Goal: Transaction & Acquisition: Obtain resource

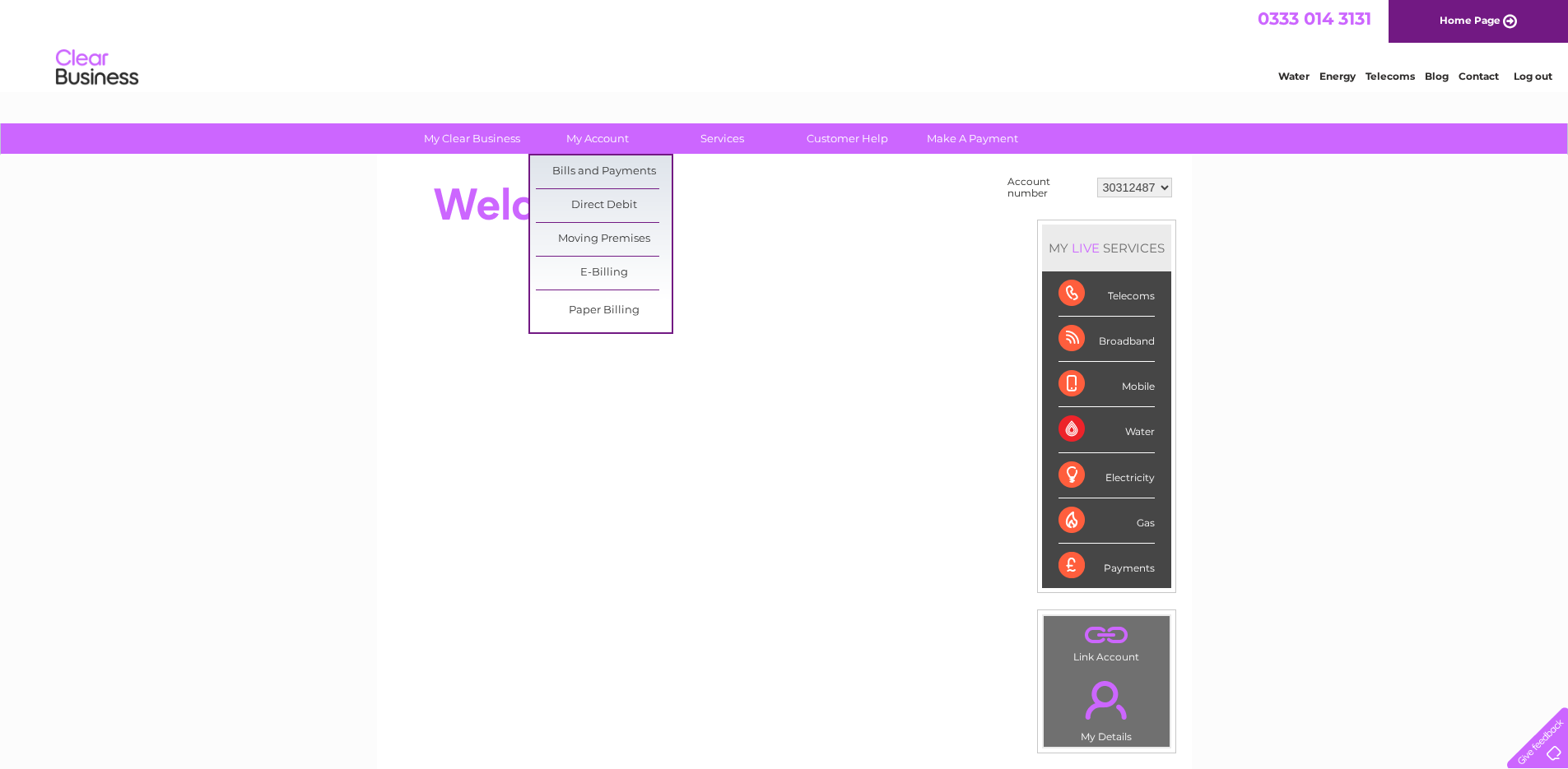
click at [588, 169] on link "Bills and Payments" at bounding box center [603, 172] width 136 height 33
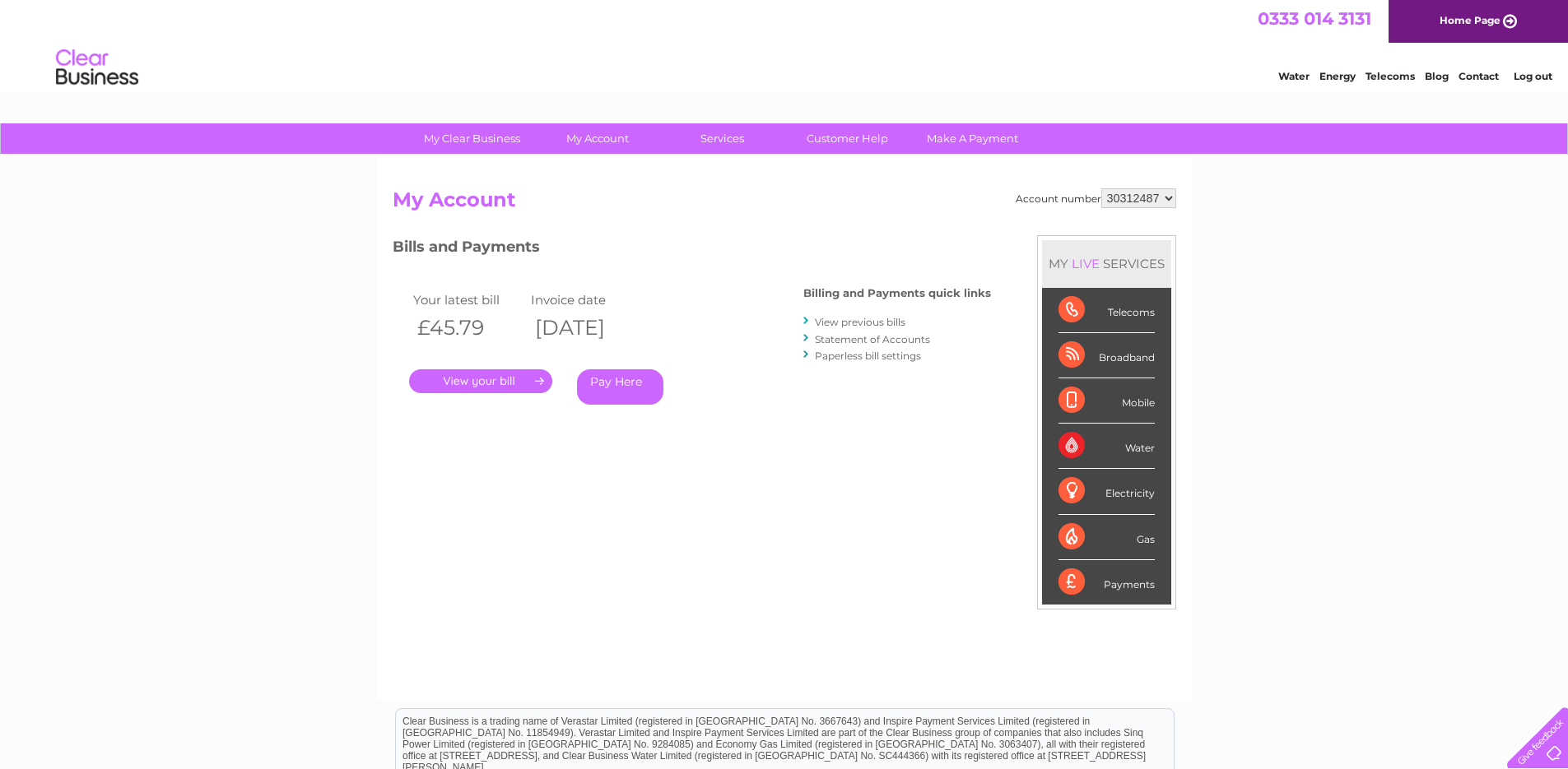
click at [481, 382] on link "." at bounding box center [480, 381] width 143 height 24
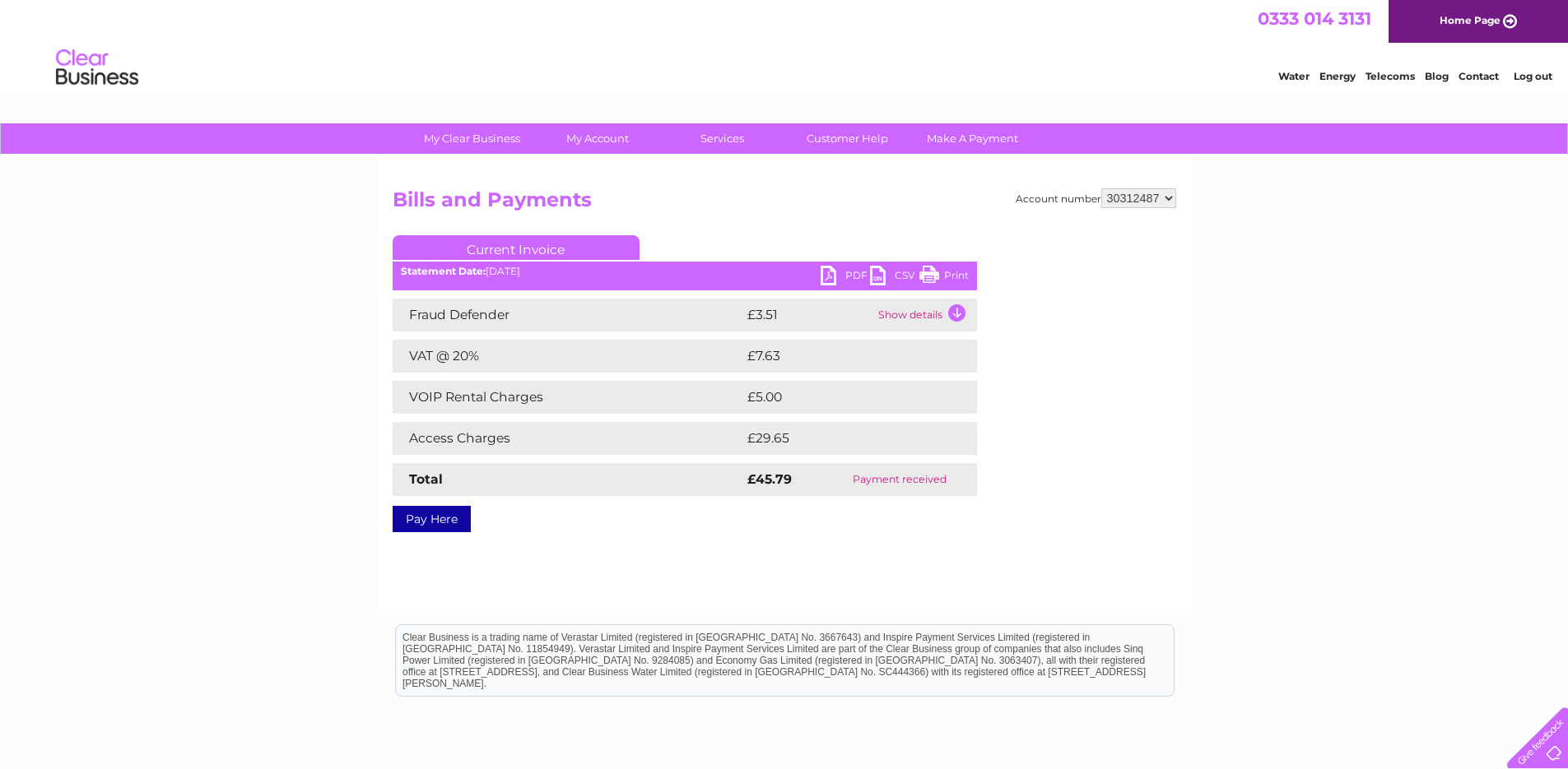
click at [900, 315] on td "Show details" at bounding box center [925, 315] width 103 height 33
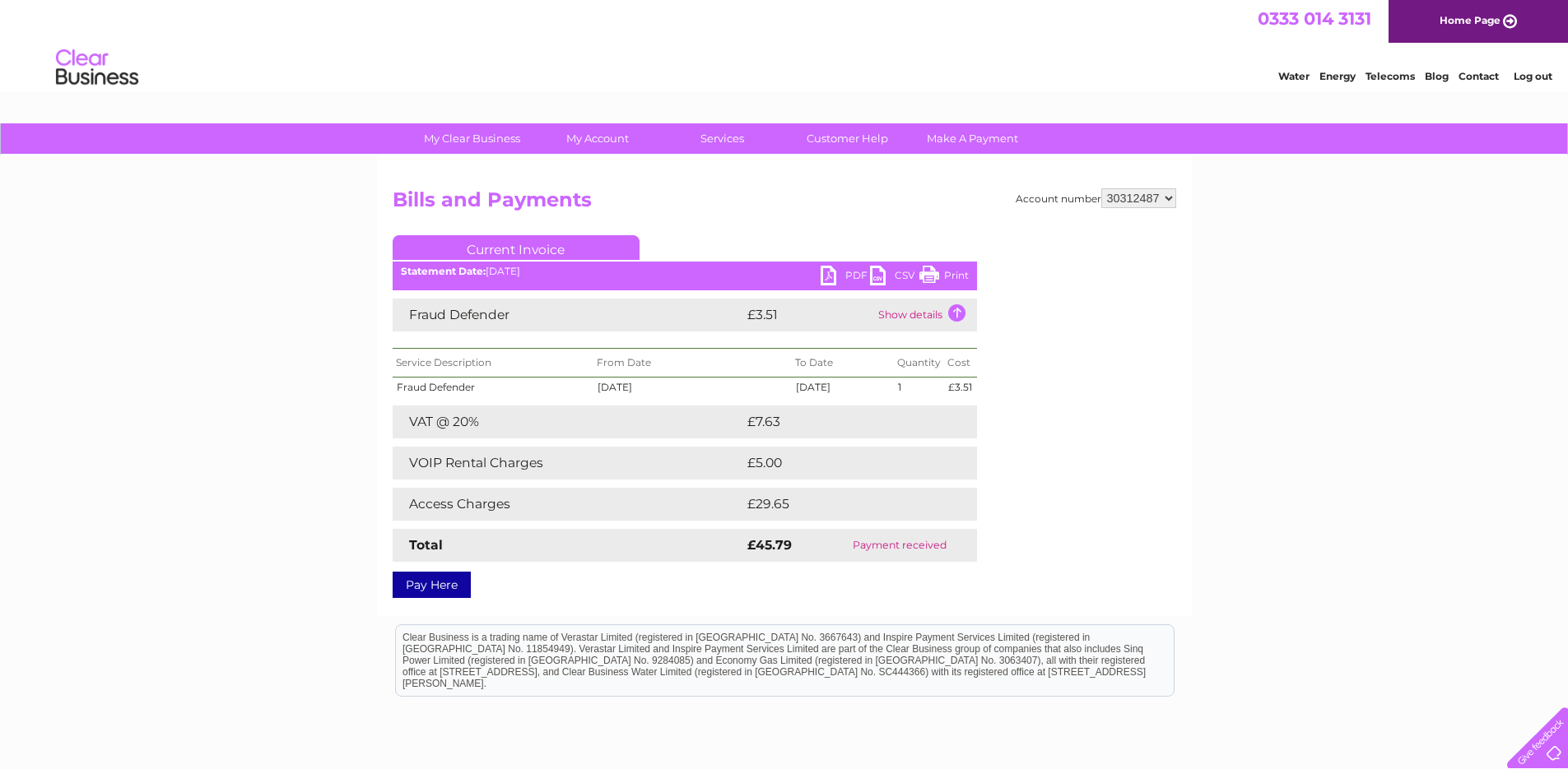
click at [900, 323] on td "Show details" at bounding box center [925, 315] width 103 height 33
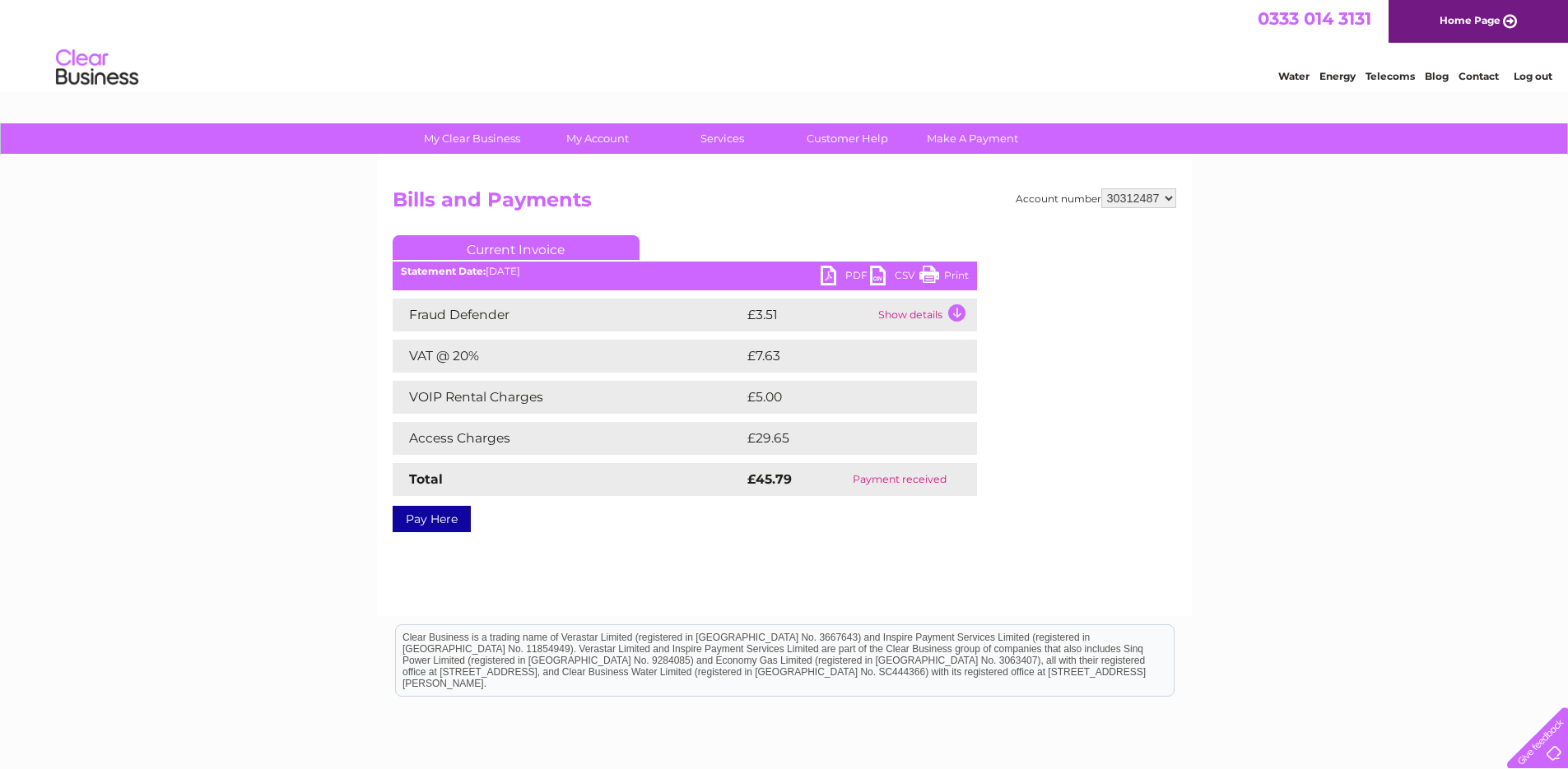
click at [1139, 196] on select "30312487" at bounding box center [1139, 198] width 75 height 20
click at [1140, 197] on select "30312487" at bounding box center [1139, 198] width 75 height 20
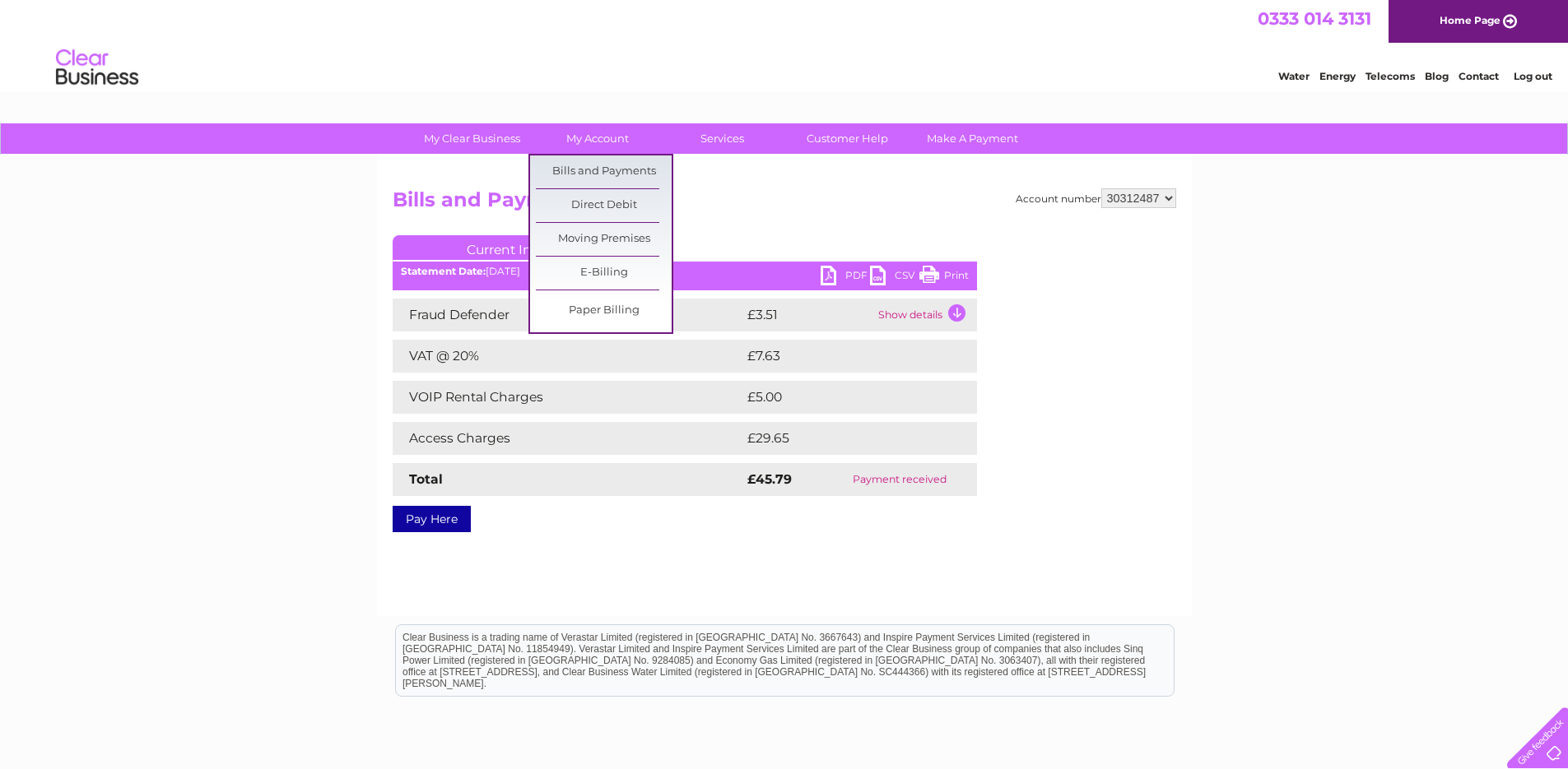
click at [618, 177] on link "Bills and Payments" at bounding box center [603, 172] width 136 height 33
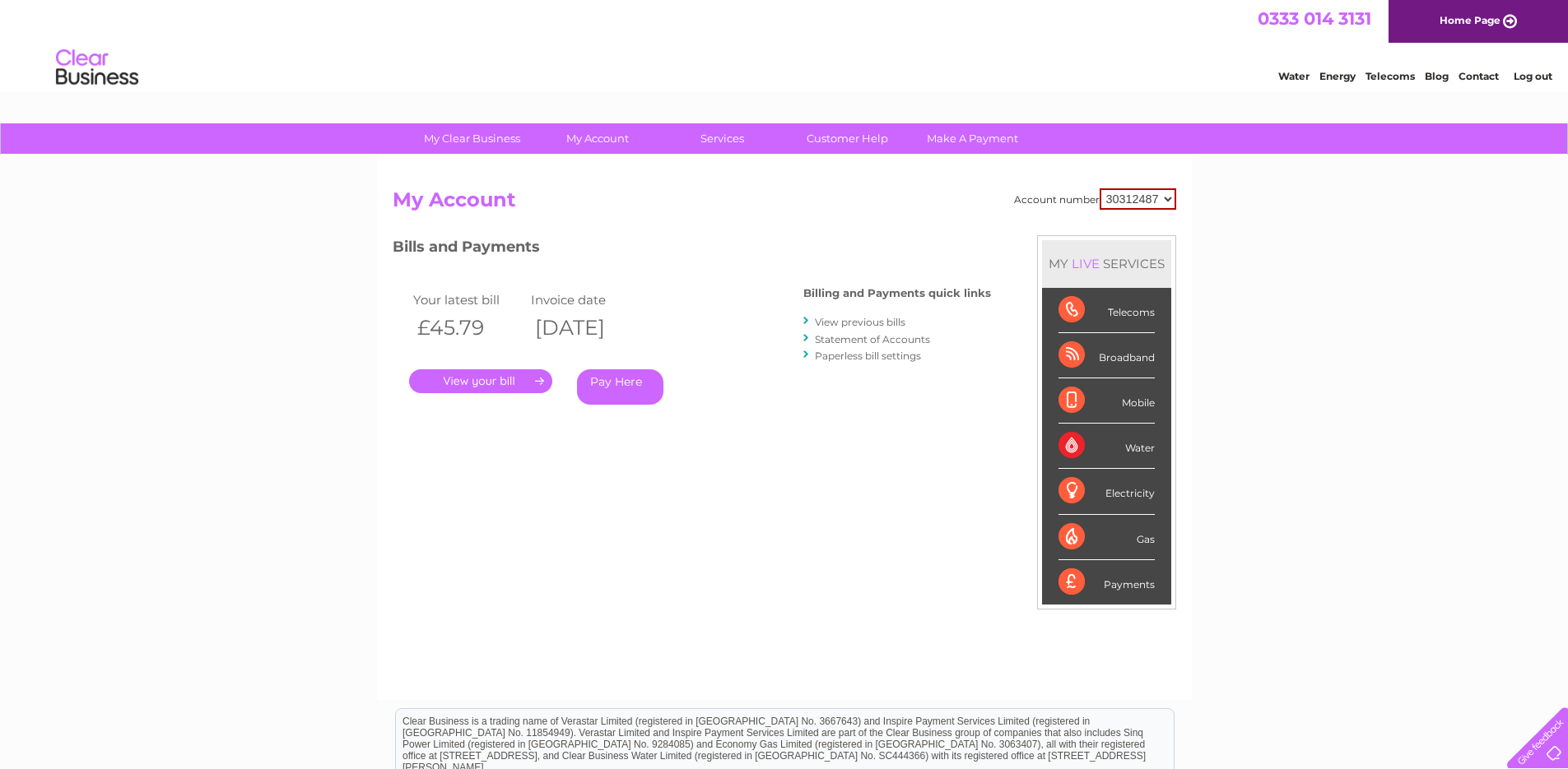
click at [541, 383] on link "." at bounding box center [480, 381] width 143 height 24
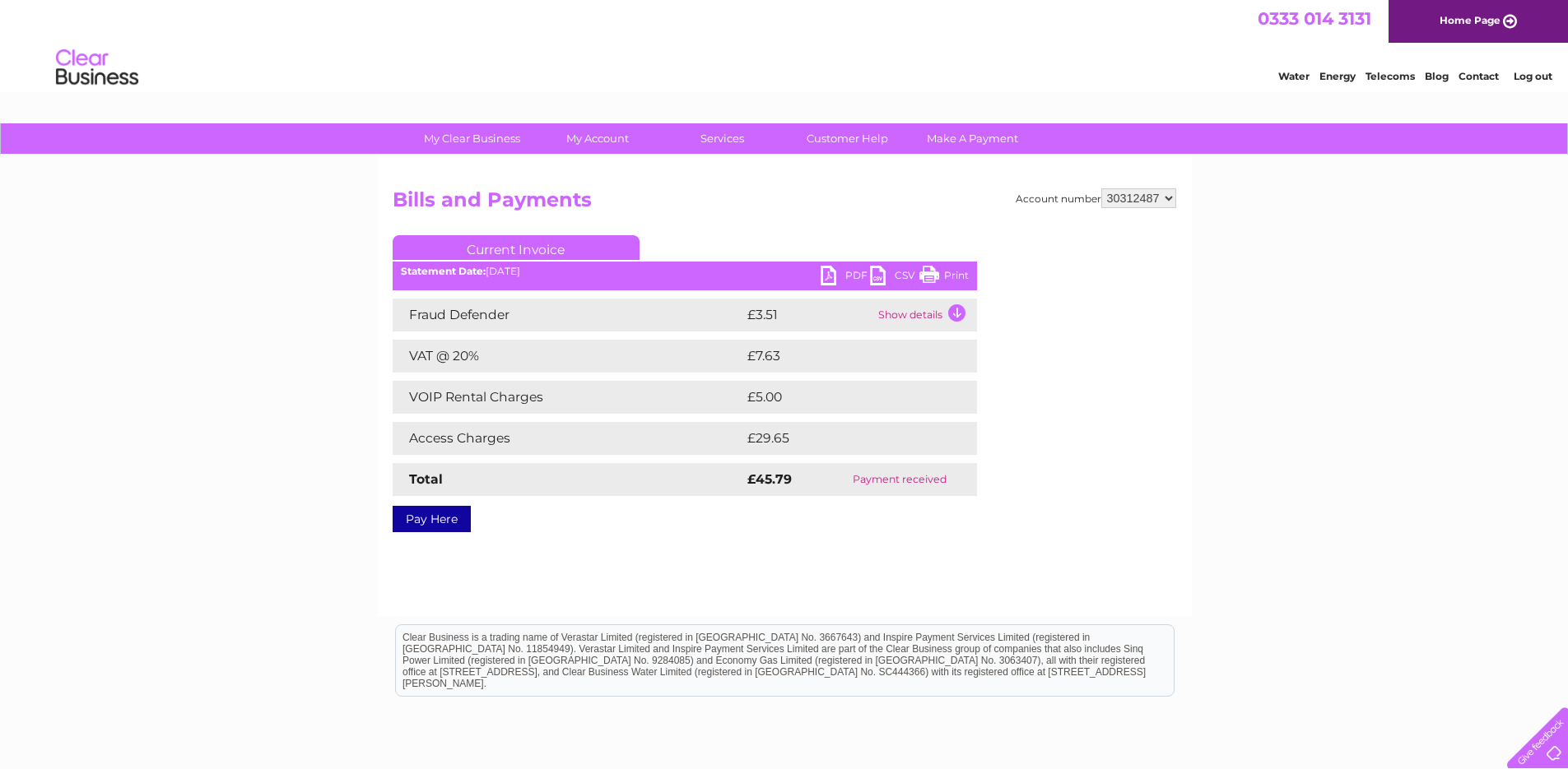
click at [564, 247] on link "Current Invoice" at bounding box center [517, 247] width 247 height 25
click at [836, 275] on link "PDF" at bounding box center [845, 277] width 49 height 24
click at [1131, 208] on h2 "Bills and Payments" at bounding box center [785, 204] width 784 height 31
click at [1135, 202] on select "30312487" at bounding box center [1139, 198] width 75 height 20
click at [1139, 200] on select "30312487" at bounding box center [1139, 198] width 75 height 20
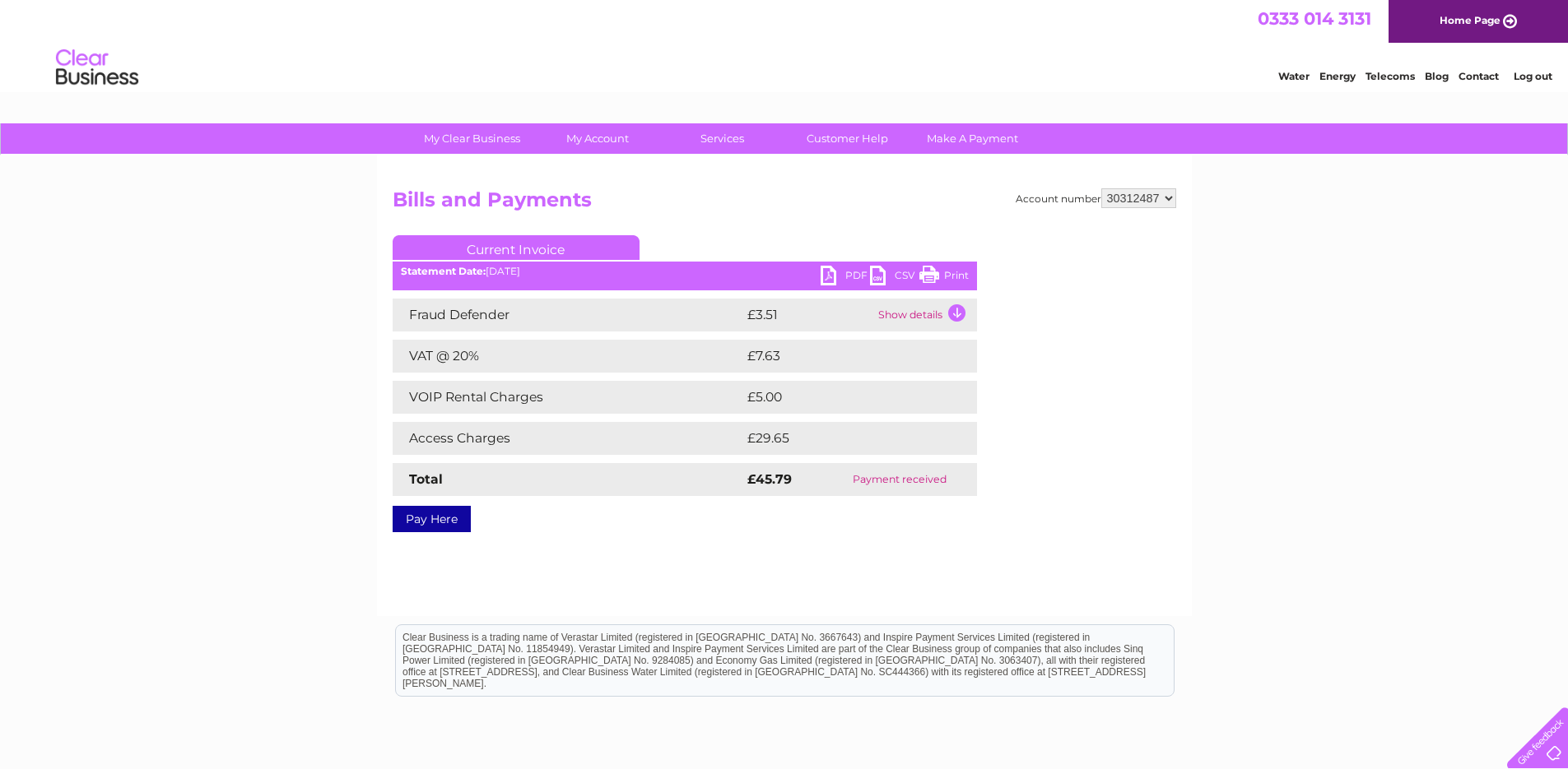
click at [1399, 216] on div "My Clear Business Login Details My Details My Preferences Link Account My Accou…" at bounding box center [784, 511] width 1568 height 774
click at [1470, 30] on link "Home Page" at bounding box center [1478, 21] width 179 height 43
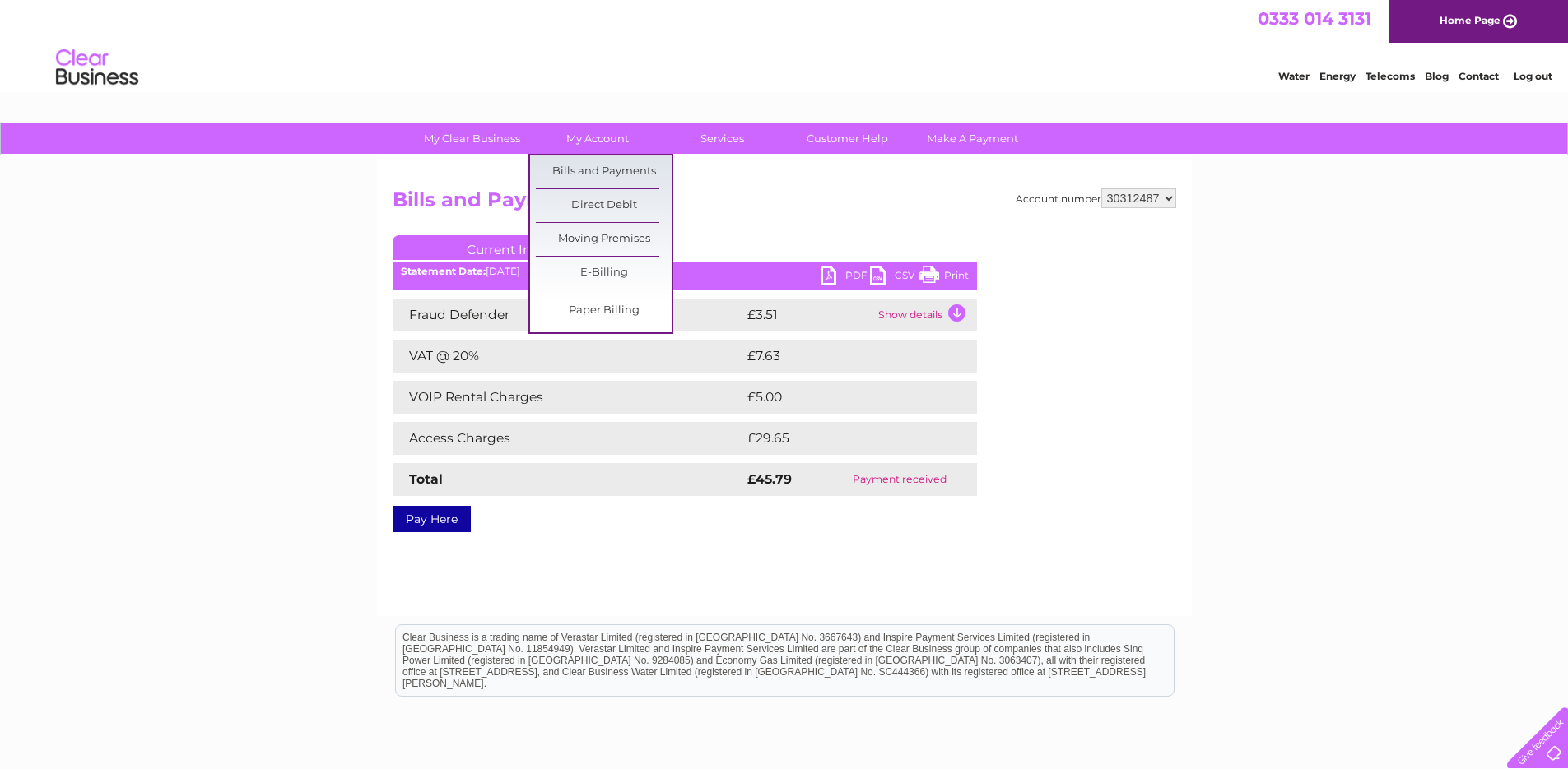
click at [574, 132] on link "My Account" at bounding box center [597, 138] width 136 height 30
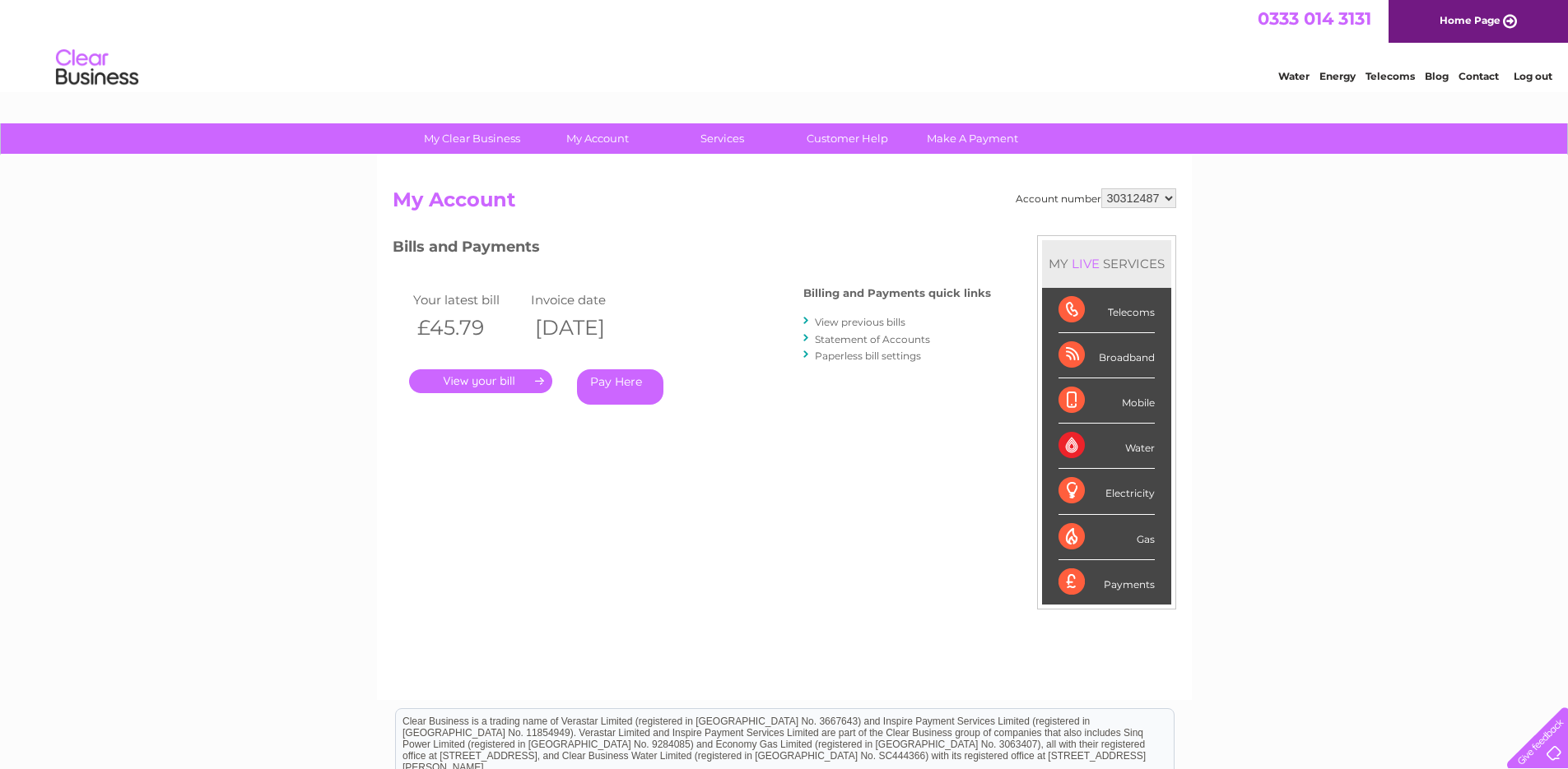
click at [864, 323] on link "View previous bills" at bounding box center [860, 323] width 91 height 13
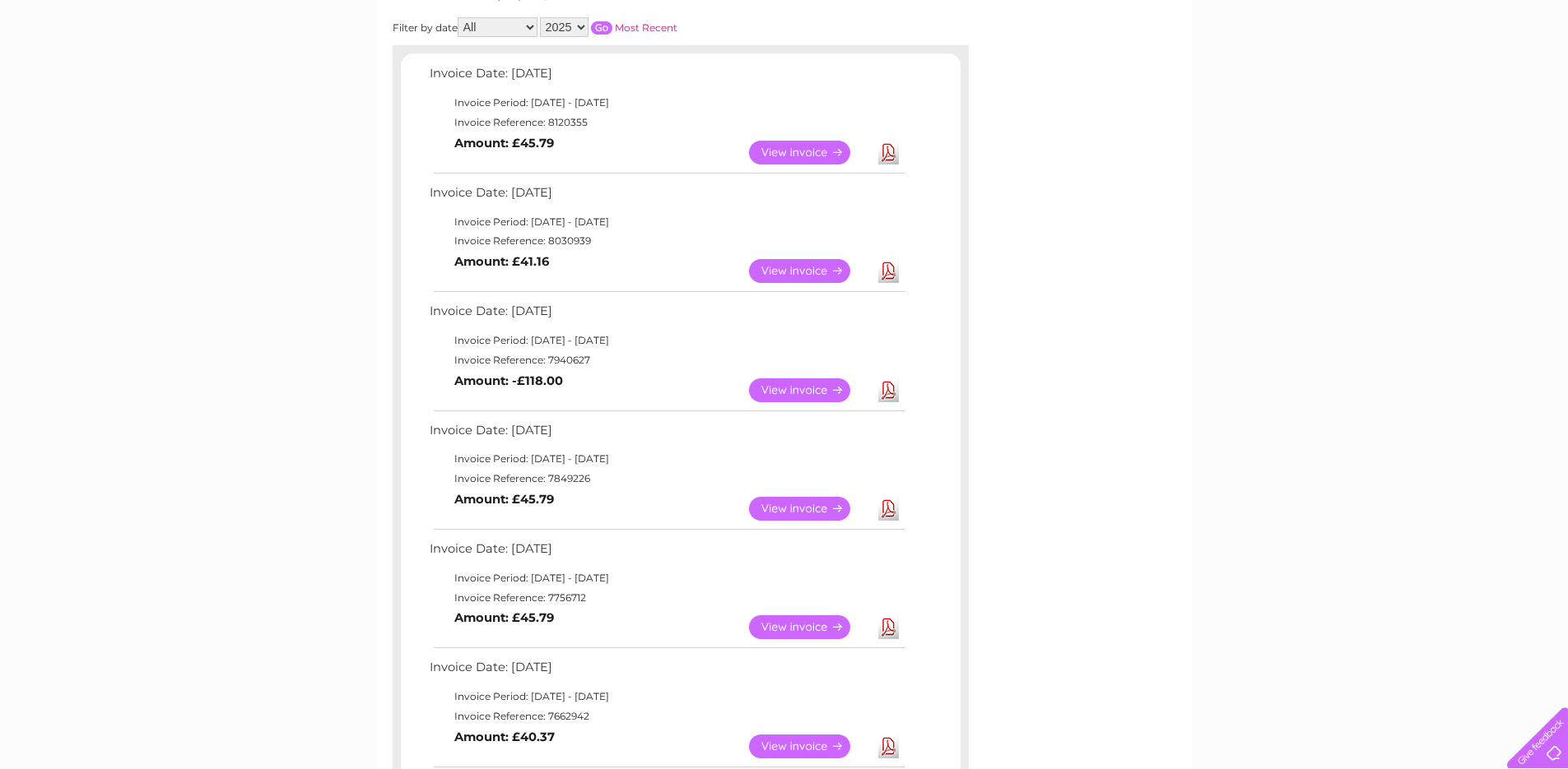
scroll to position [247, 0]
click at [358, 325] on div "My Clear Business Login Details My Details My Preferences Link Account My Accou…" at bounding box center [784, 564] width 1568 height 1374
click at [890, 506] on link "Download" at bounding box center [889, 508] width 21 height 24
click at [892, 389] on link "Download" at bounding box center [889, 389] width 21 height 24
click at [894, 268] on link "Download" at bounding box center [889, 270] width 21 height 24
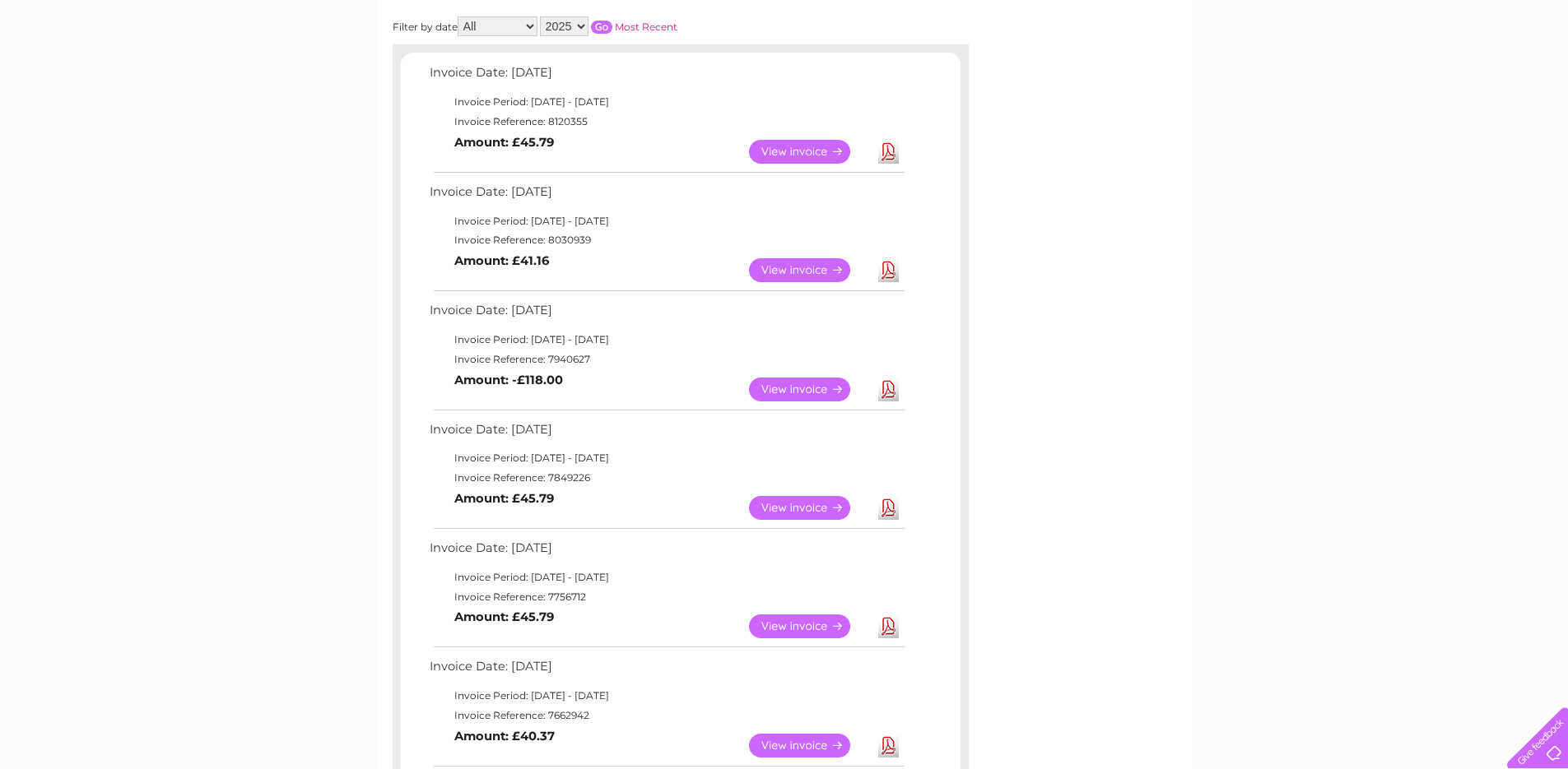
drag, startPoint x: 659, startPoint y: 342, endPoint x: 527, endPoint y: 345, distance: 132.0
click at [527, 345] on td "Invoice Period: 1 July 2025 - 31 July 2025" at bounding box center [666, 340] width 481 height 20
copy td "1 July 2025 - 31 July 2025"
drag, startPoint x: 594, startPoint y: 361, endPoint x: 549, endPoint y: 361, distance: 45.0
click at [549, 361] on td "Invoice Reference: 7940627" at bounding box center [666, 360] width 481 height 20
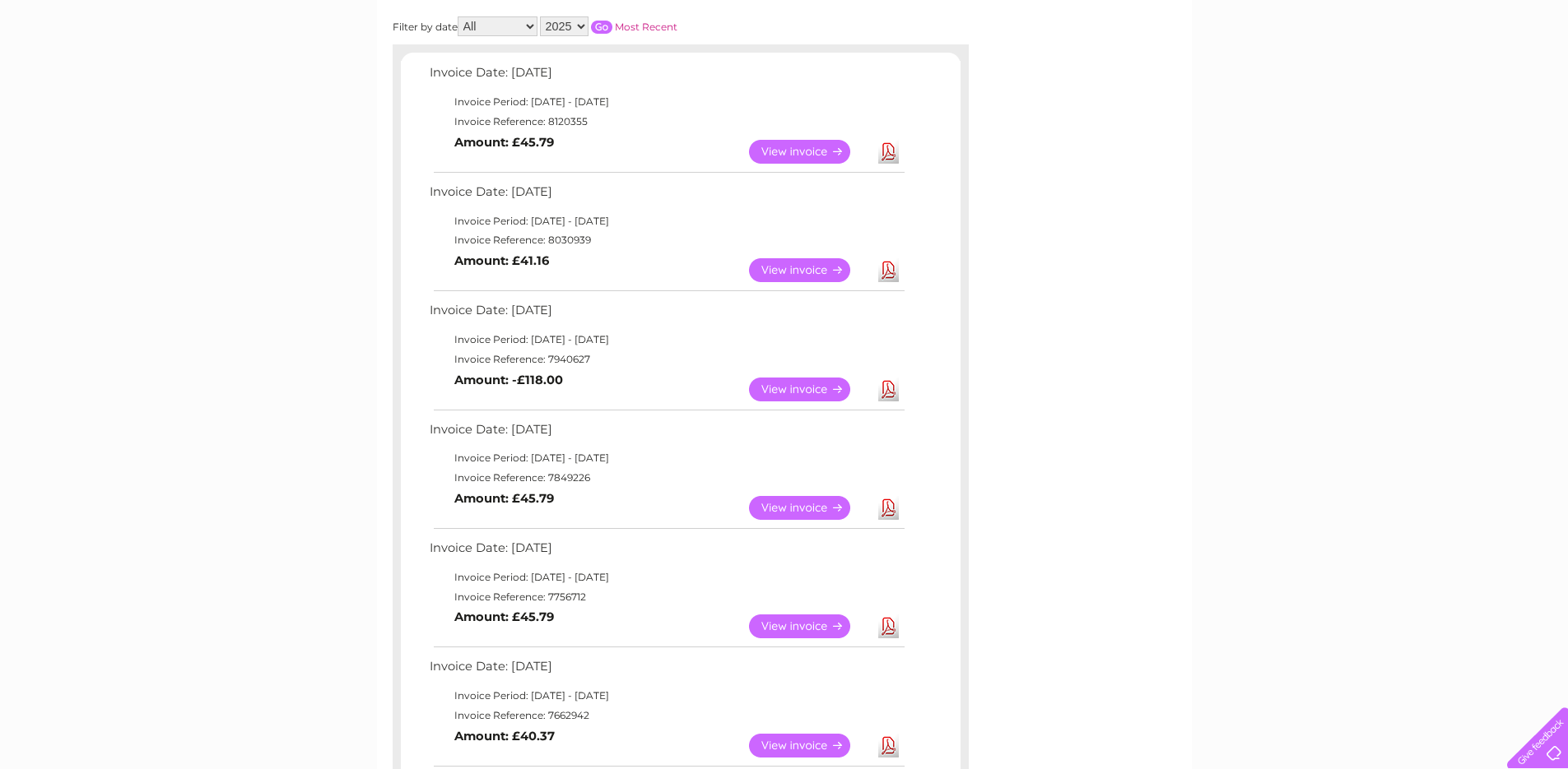
copy td "7940627"
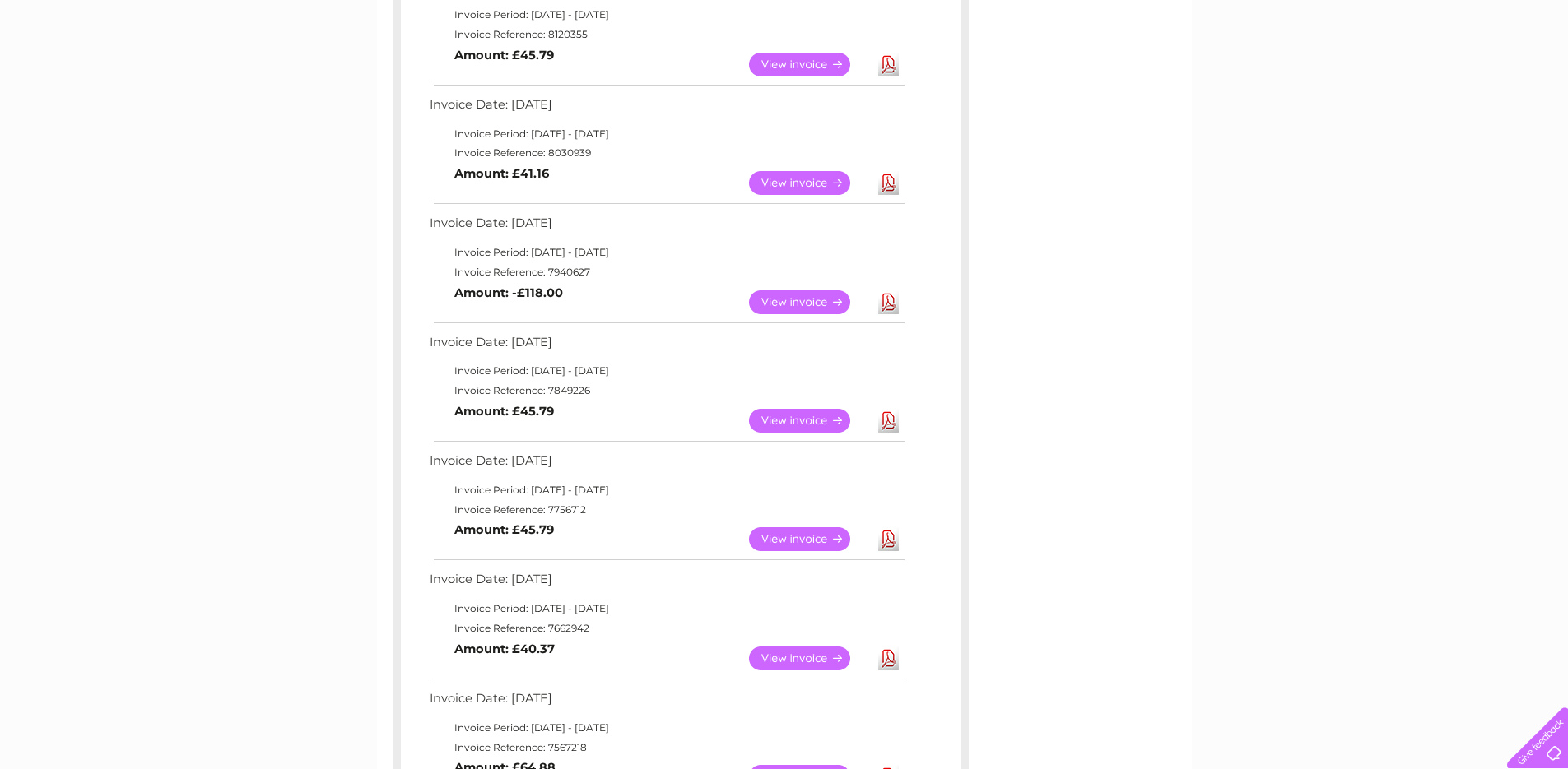
scroll to position [412, 0]
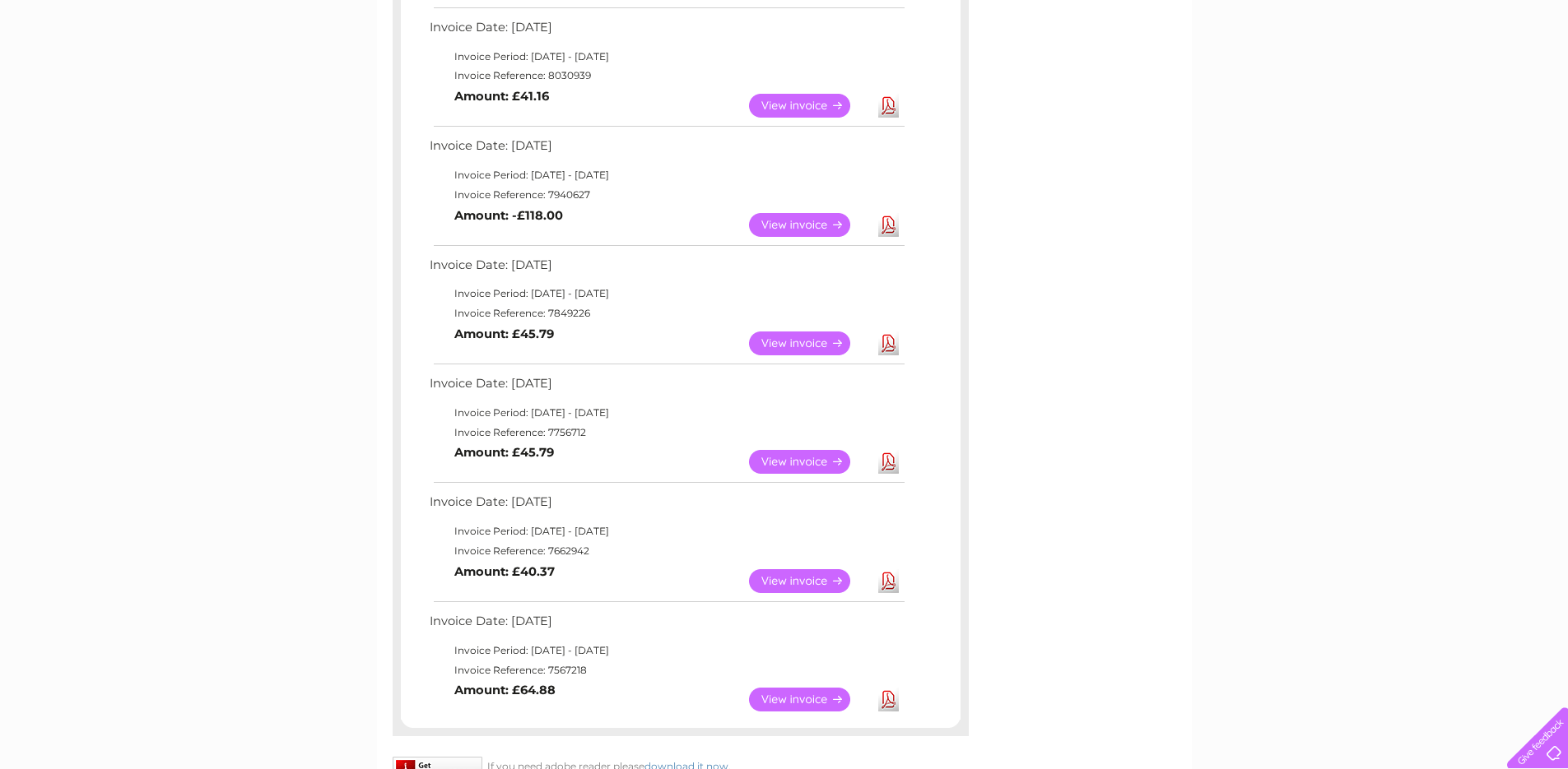
click at [810, 225] on link "View" at bounding box center [809, 225] width 121 height 24
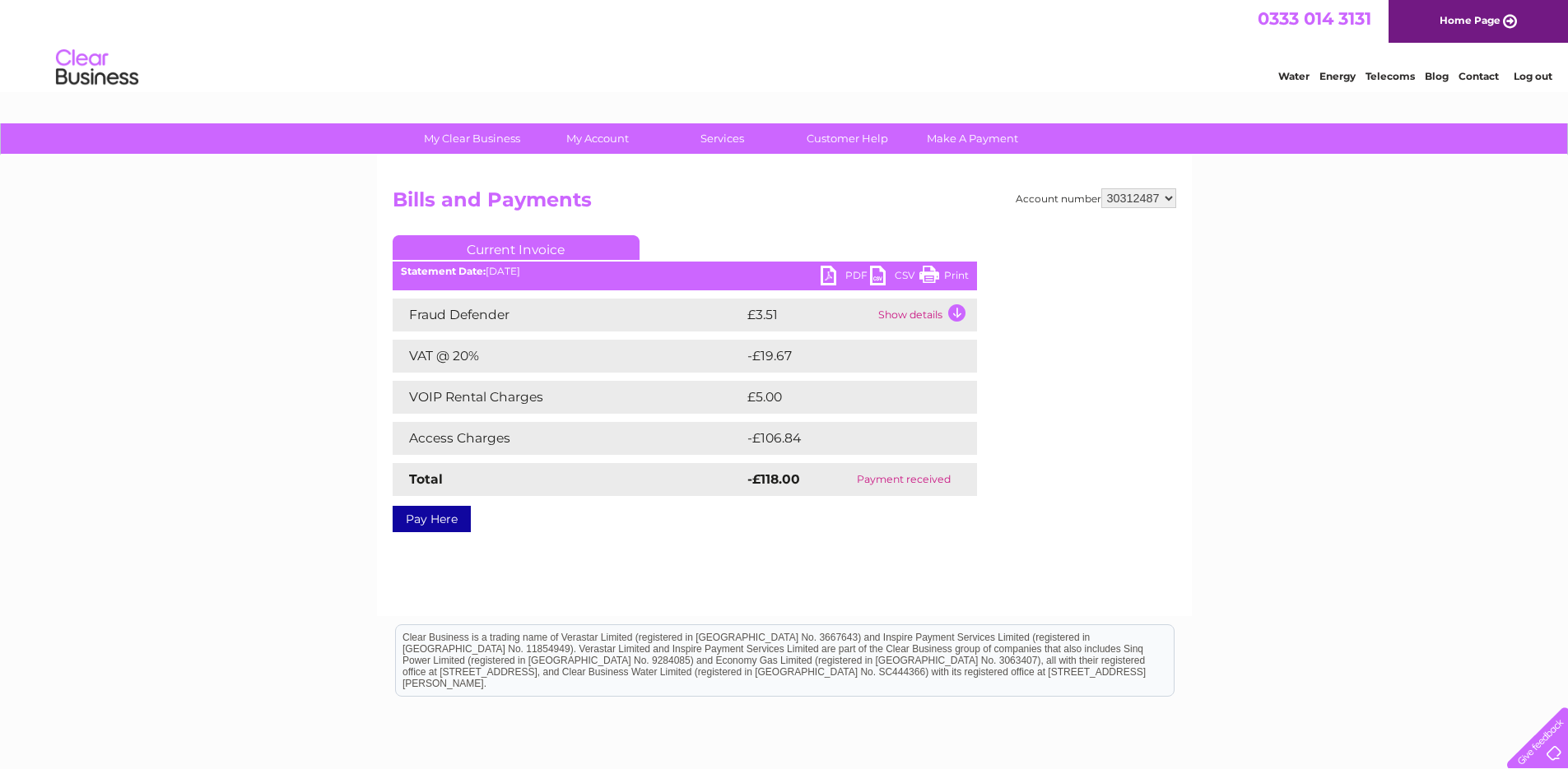
click at [958, 311] on td "Show details" at bounding box center [925, 315] width 103 height 33
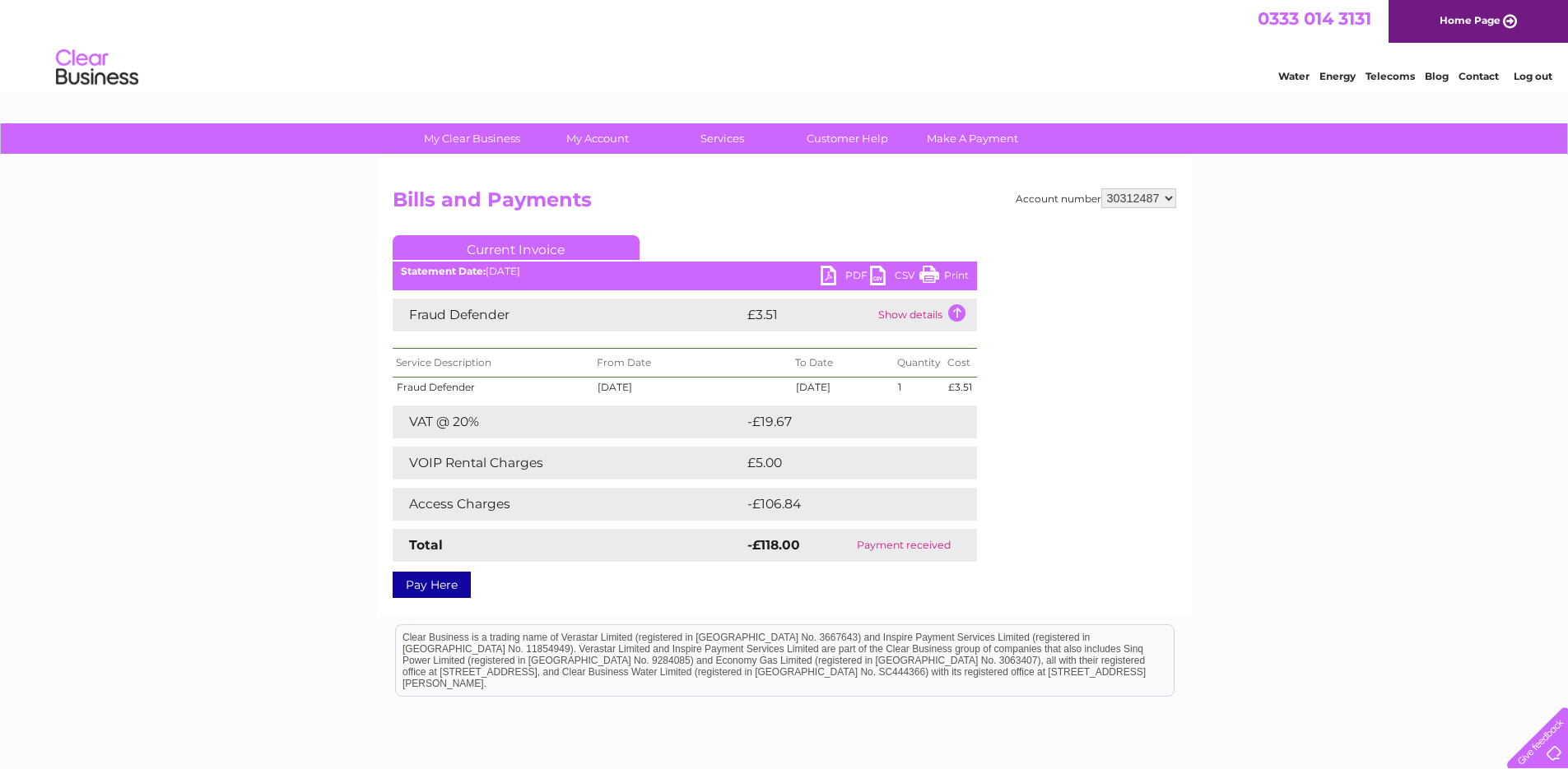
click at [958, 311] on td "Show details" at bounding box center [925, 315] width 103 height 33
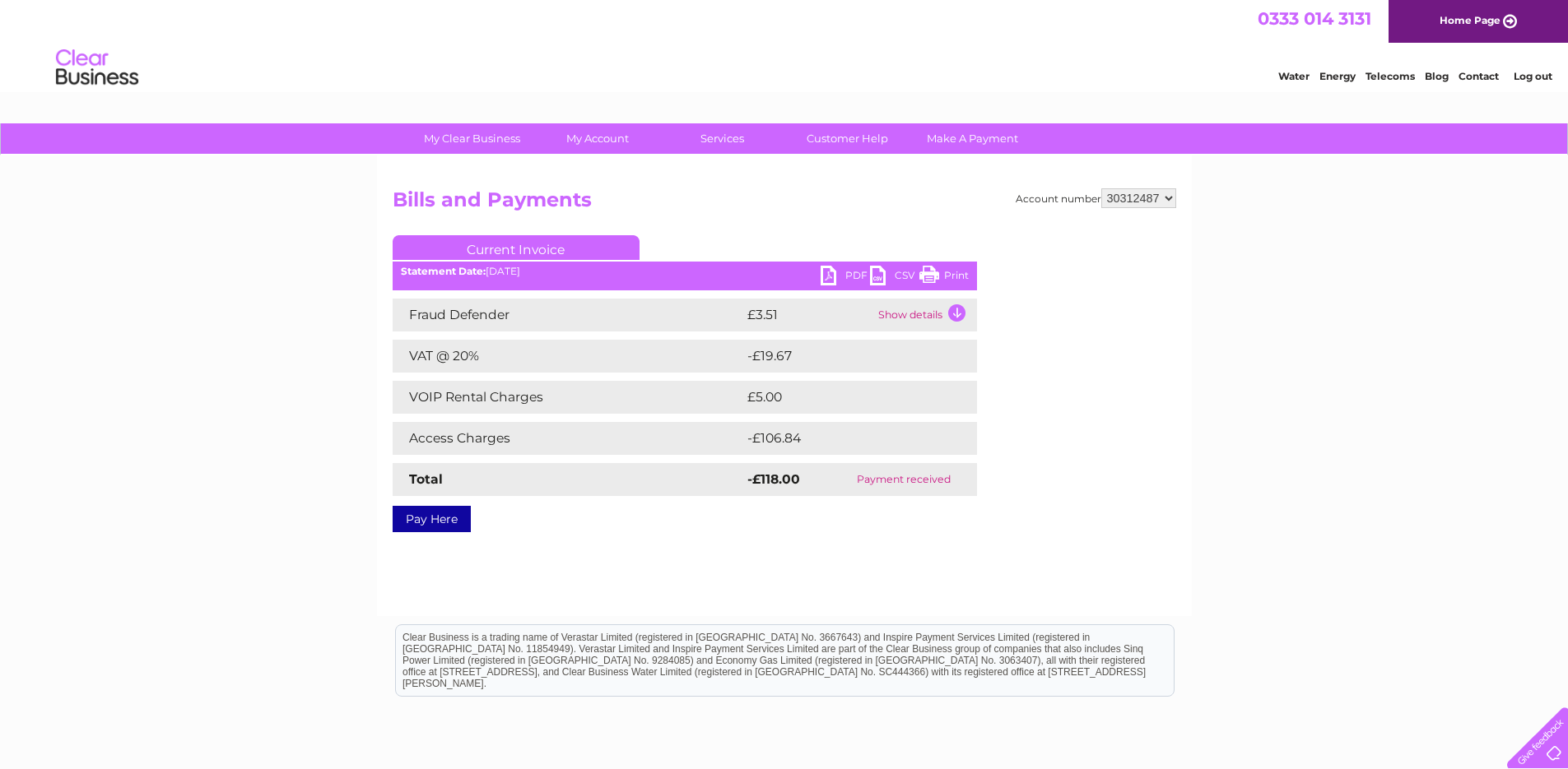
click at [845, 277] on link "PDF" at bounding box center [845, 277] width 49 height 24
click at [1277, 15] on span "0333 014 3131" at bounding box center [1314, 18] width 114 height 21
